Goal: Find specific page/section: Find specific page/section

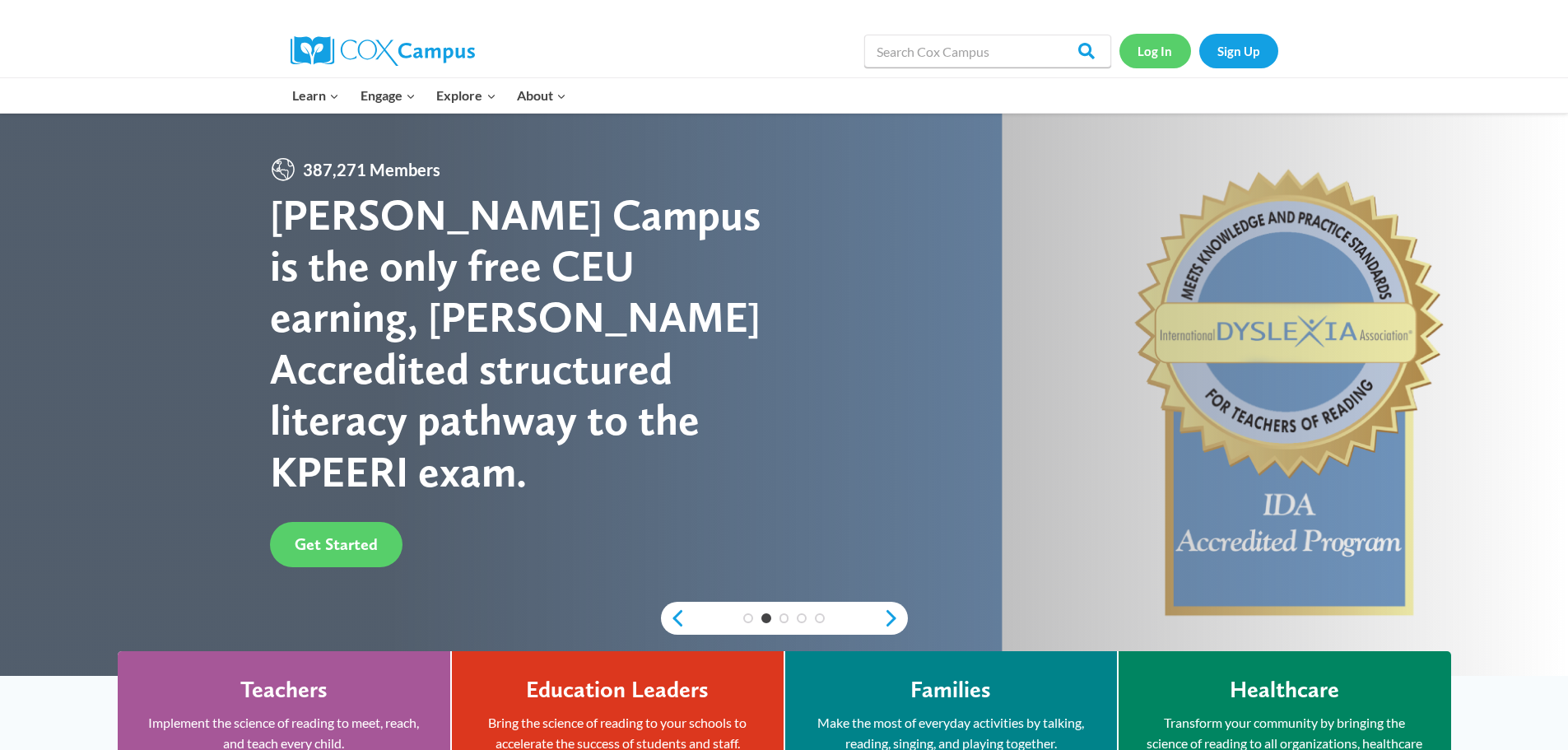
click at [1141, 42] on link "Log In" at bounding box center [1155, 50] width 71 height 34
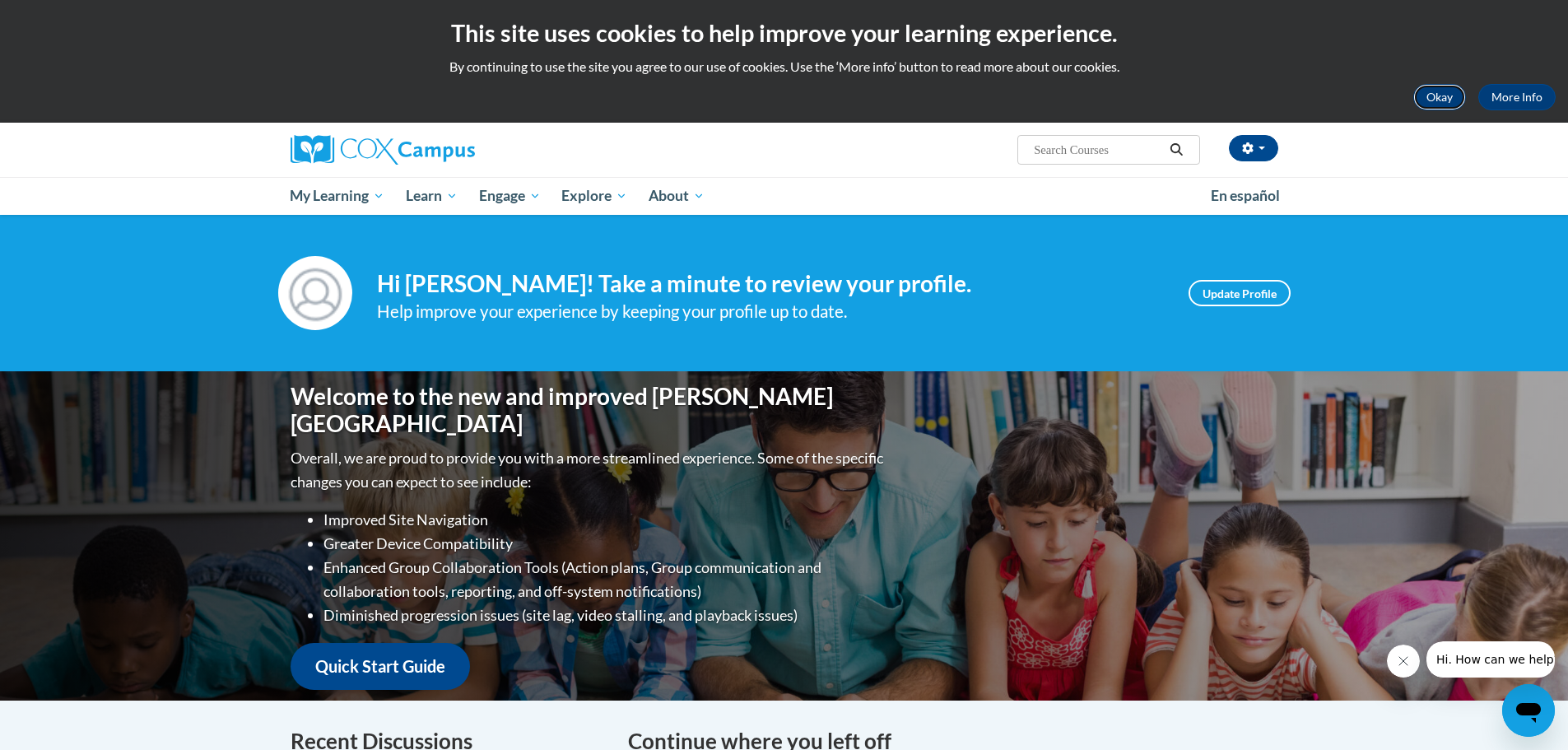
click at [1451, 92] on button "Okay" at bounding box center [1439, 96] width 53 height 26
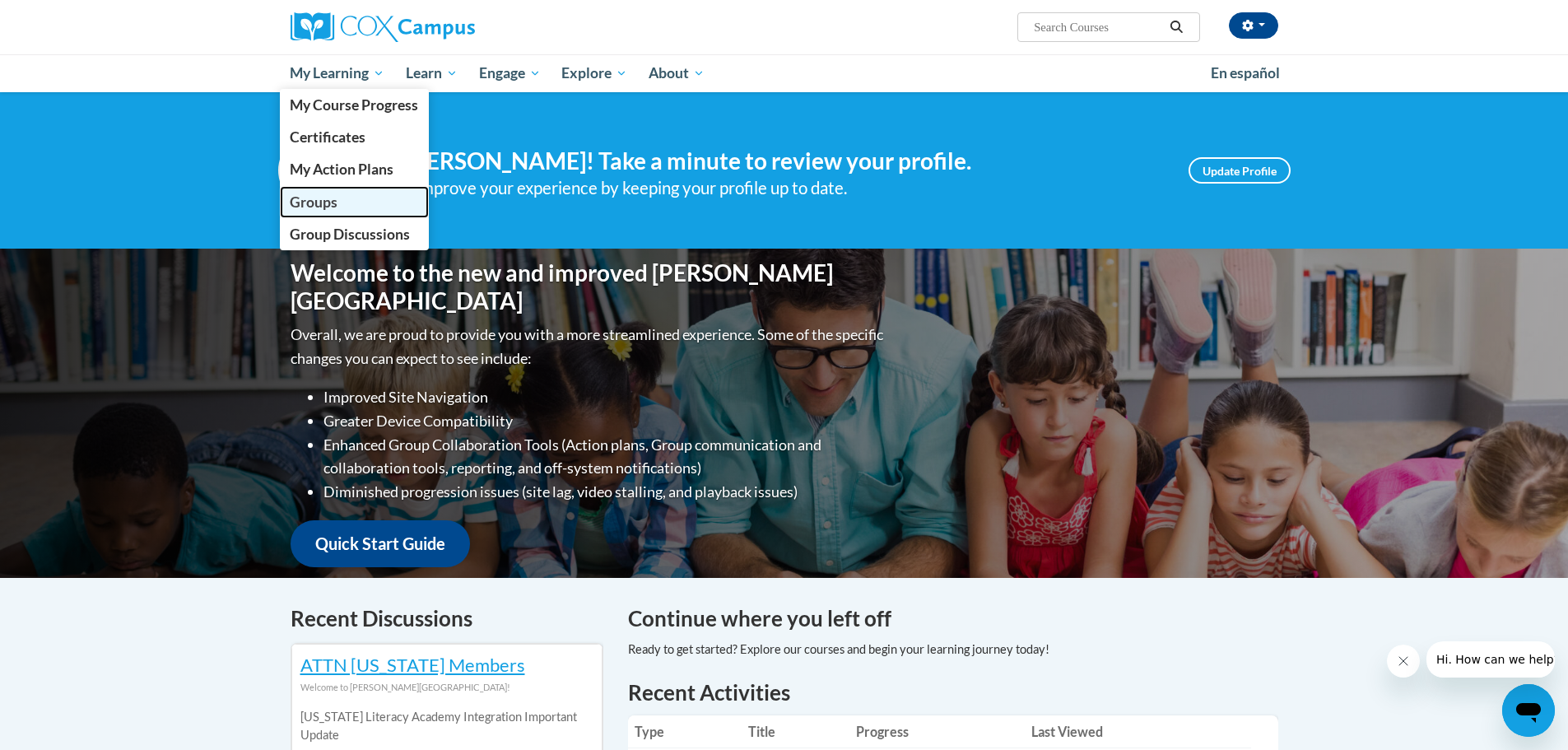
click at [318, 200] on span "Groups" at bounding box center [314, 202] width 48 height 17
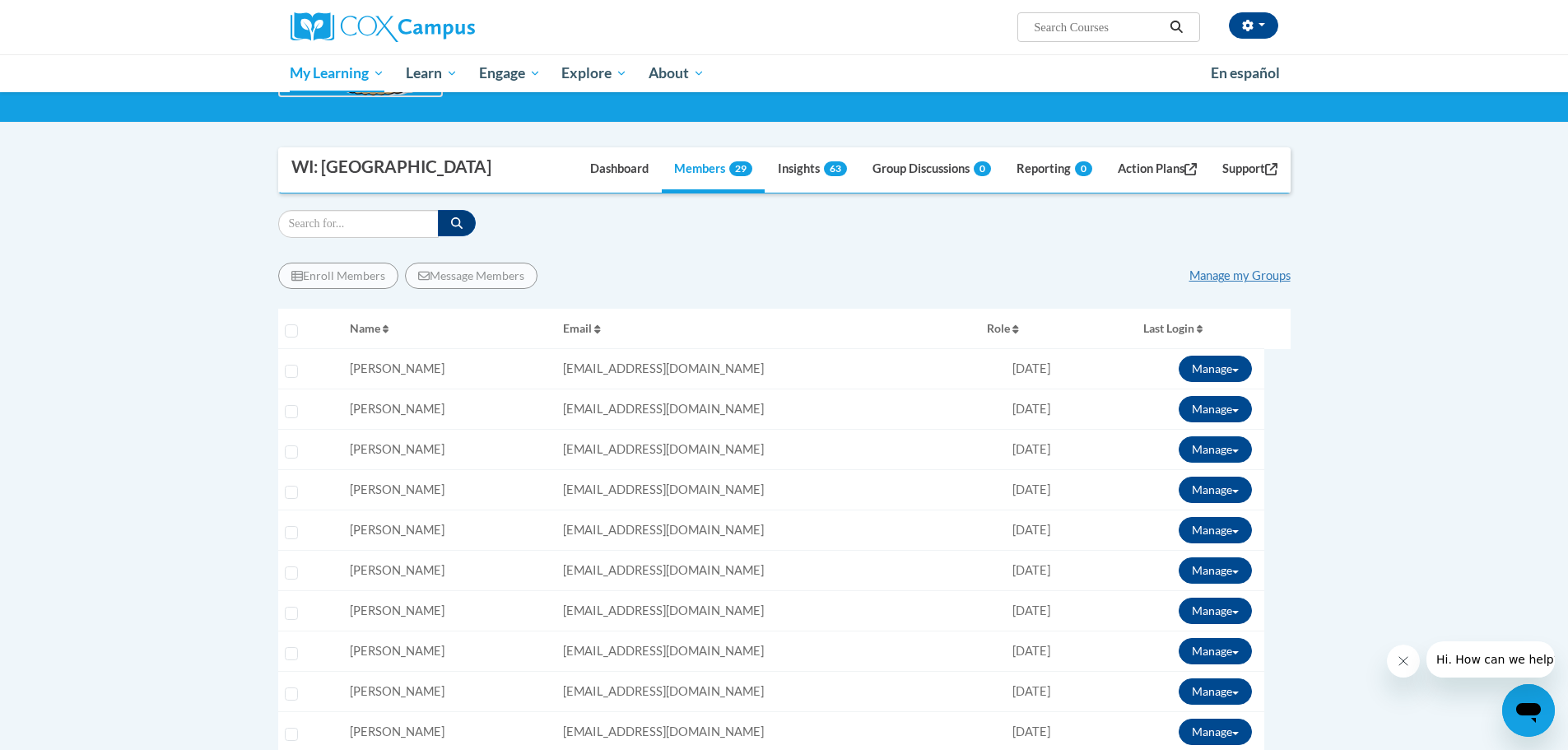
scroll to position [297, 0]
